Goal: Navigation & Orientation: Go to known website

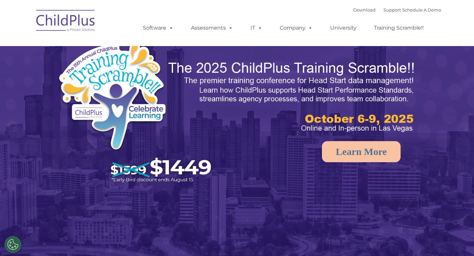
select select "MEDIUM"
click at [68, 27] on img at bounding box center [66, 21] width 66 height 33
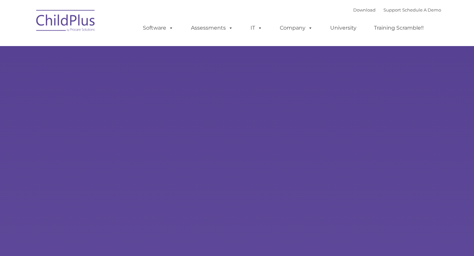
type input ""
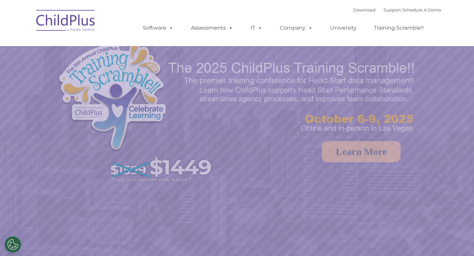
select select "MEDIUM"
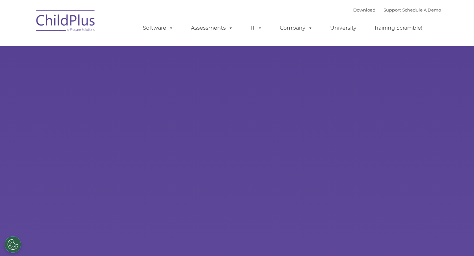
select select "MEDIUM"
